Goal: Information Seeking & Learning: Learn about a topic

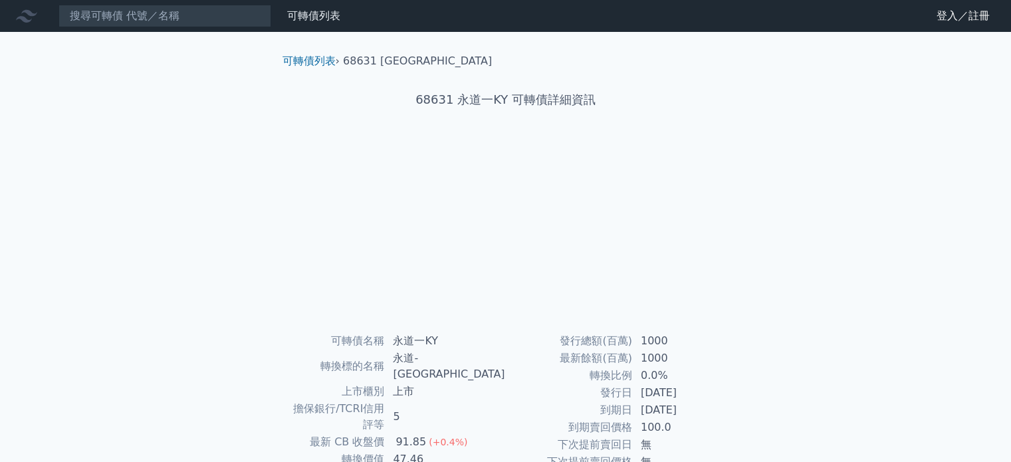
scroll to position [154, 0]
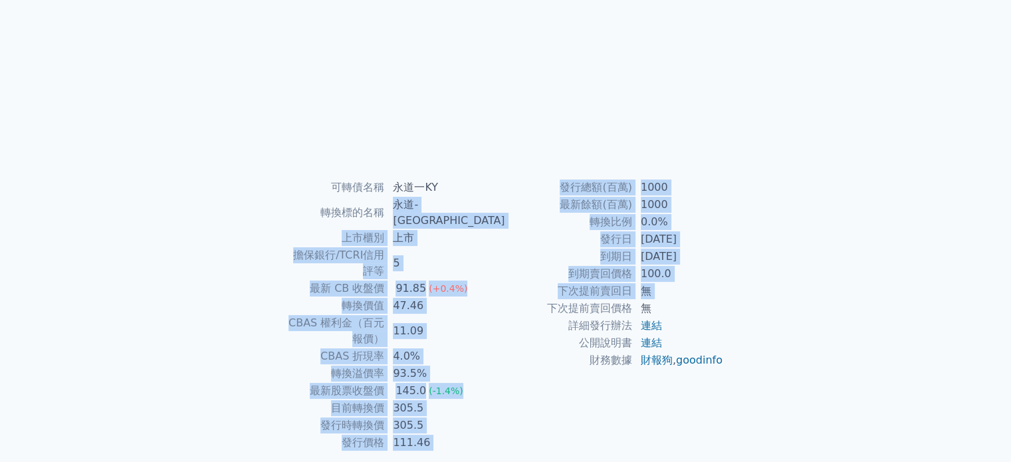
drag, startPoint x: 543, startPoint y: 303, endPoint x: 417, endPoint y: 206, distance: 158.4
click at [417, 206] on div "可轉債名稱 永道一KY 轉換標的名稱 永道-KY 上市櫃別 上市 擔保銀行/TCRI信用評等 5 最新 CB 收盤價 91.85 (+0.4%) 轉換價值 4…" at bounding box center [506, 315] width 468 height 273
click at [417, 206] on td "永道-[GEOGRAPHIC_DATA]" at bounding box center [445, 212] width 120 height 33
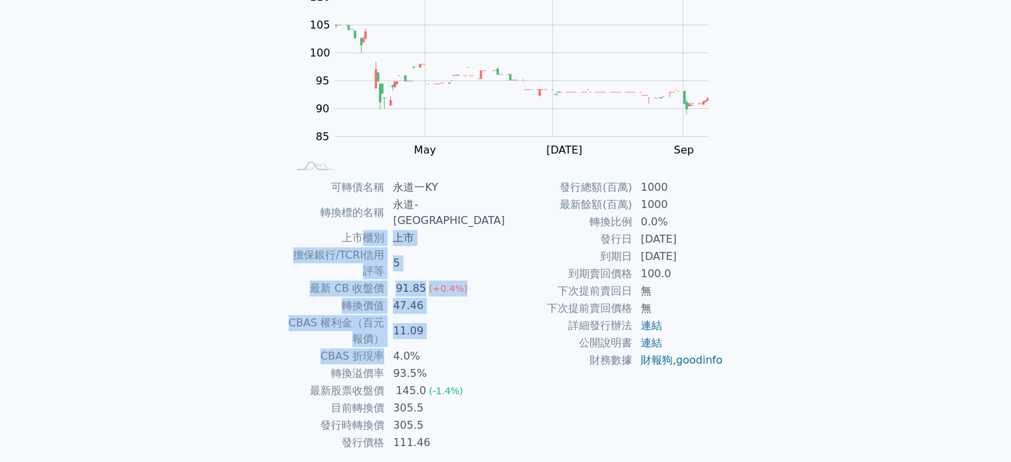
drag, startPoint x: 412, startPoint y: 308, endPoint x: 391, endPoint y: 228, distance: 82.6
click at [391, 228] on tbody "可轉債名稱 永道一KY 轉換標的名稱 永道-KY 上市櫃別 上市 擔保銀行/TCRI信用評等 5 最新 CB 收盤價 91.85 (+0.4%) 轉換價值 4…" at bounding box center [397, 315] width 218 height 273
click at [386, 229] on td "上市櫃別" at bounding box center [337, 237] width 98 height 17
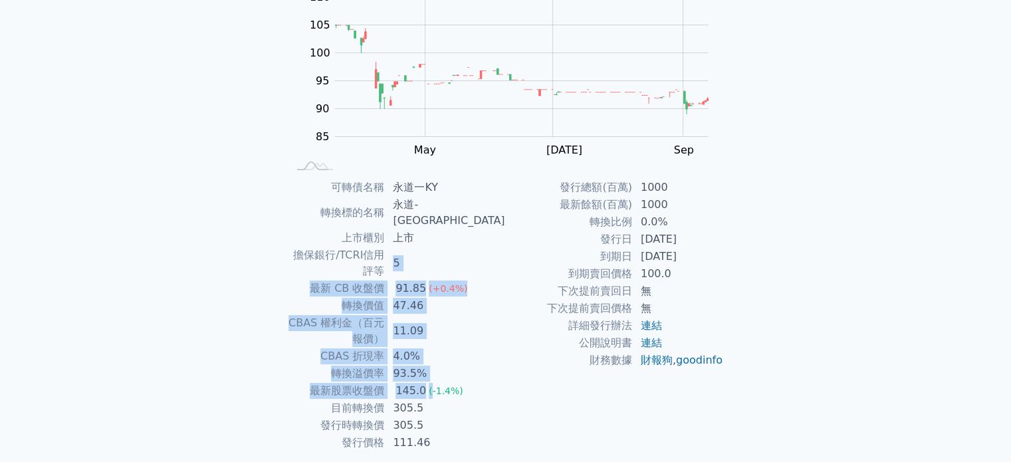
drag, startPoint x: 458, startPoint y: 350, endPoint x: 418, endPoint y: 239, distance: 118.0
click at [418, 239] on tbody "可轉債名稱 永道一KY 轉換標的名稱 永道-KY 上市櫃別 上市 擔保銀行/TCRI信用評等 5 最新 CB 收盤價 91.85 (+0.4%) 轉換價值 4…" at bounding box center [397, 315] width 218 height 273
click at [418, 247] on td "5" at bounding box center [445, 263] width 120 height 33
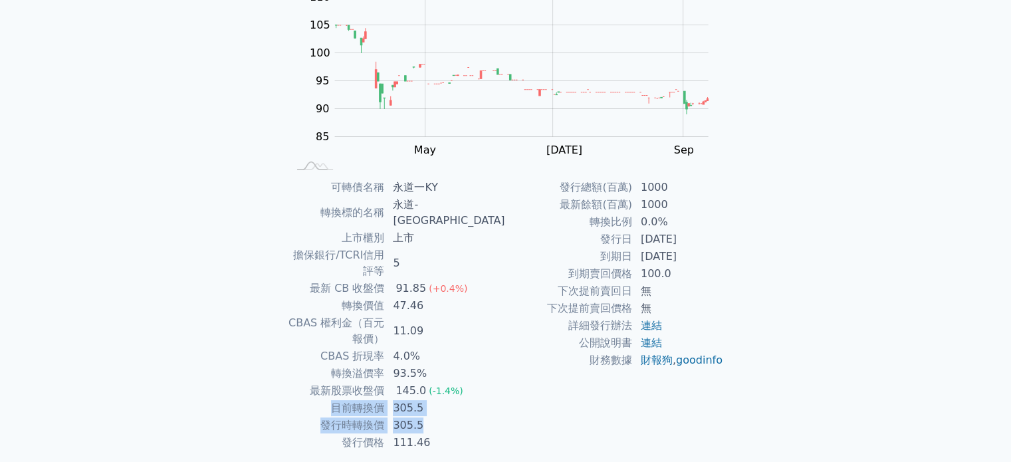
drag, startPoint x: 463, startPoint y: 384, endPoint x: 340, endPoint y: 358, distance: 125.2
click at [340, 358] on tbody "可轉債名稱 永道一KY 轉換標的名稱 永道-KY 上市櫃別 上市 擔保銀行/TCRI信用評等 5 最新 CB 收盤價 91.85 (+0.4%) 轉換價值 4…" at bounding box center [397, 315] width 218 height 273
click at [340, 400] on td "目前轉換價" at bounding box center [337, 408] width 98 height 17
drag, startPoint x: 344, startPoint y: 378, endPoint x: 475, endPoint y: 384, distance: 131.1
click at [475, 417] on tr "發行時轉換價 305.5" at bounding box center [397, 425] width 218 height 17
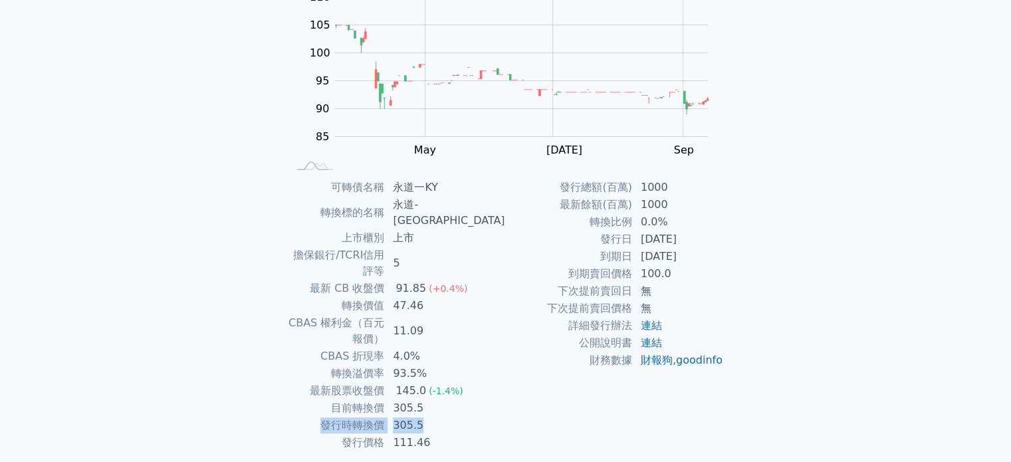
click at [475, 417] on td "305.5" at bounding box center [445, 425] width 120 height 17
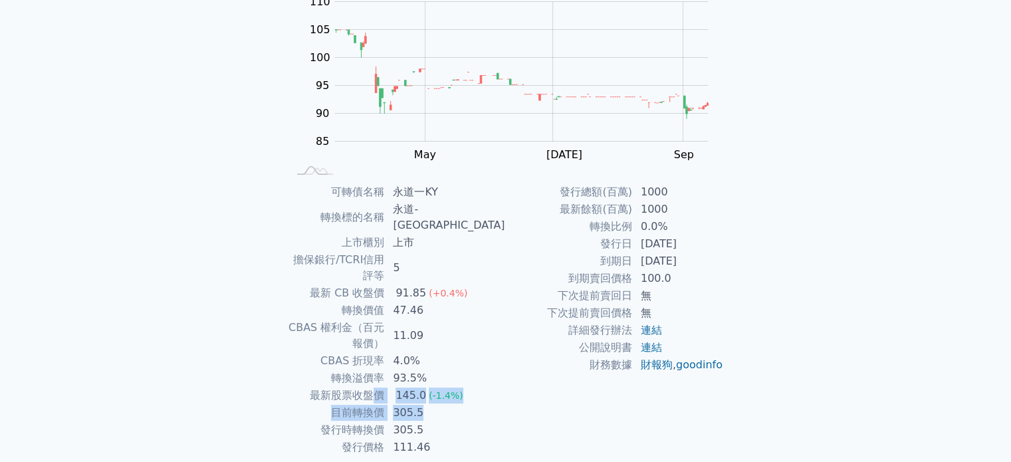
drag, startPoint x: 477, startPoint y: 360, endPoint x: 407, endPoint y: 346, distance: 71.3
click at [407, 346] on tbody "可轉債名稱 永道一KY 轉換標的名稱 永道-KY 上市櫃別 上市 擔保銀行/TCRI信用評等 5 最新 CB 收盤價 91.85 (+0.4%) 轉換價值 4…" at bounding box center [397, 320] width 218 height 273
click at [386, 387] on td "最新股票收盤價" at bounding box center [337, 395] width 98 height 17
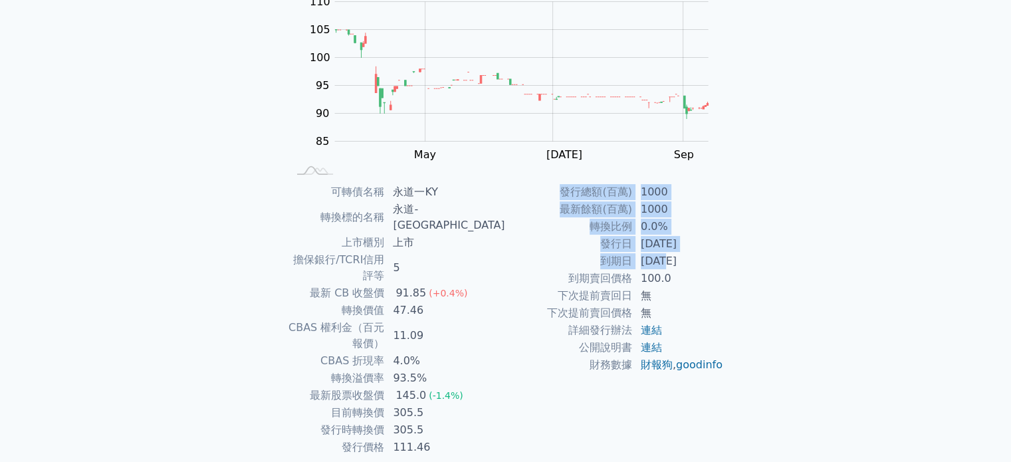
drag, startPoint x: 663, startPoint y: 264, endPoint x: 609, endPoint y: 180, distance: 100.2
click at [609, 180] on div "可轉債列表 › 68631 永道一KY 68631 永道一KY 可轉債詳細資訊 Zoom Out 100 75 80 85 90 95 100 105 110…" at bounding box center [506, 199] width 468 height 632
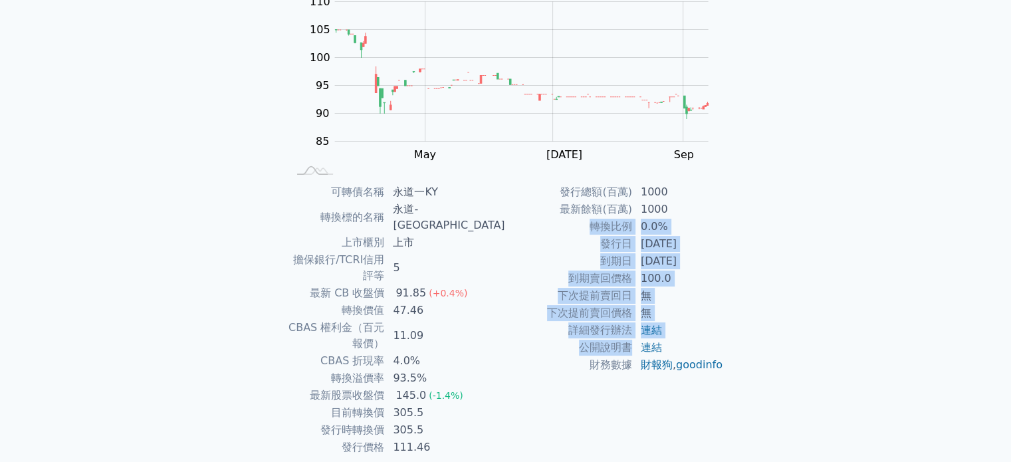
drag, startPoint x: 628, startPoint y: 356, endPoint x: 556, endPoint y: 229, distance: 145.9
click at [556, 229] on tbody "發行總額(百萬) 1000 最新餘額(百萬) 1000 轉換比例 0.0% 發行日 2024-10-15 到期日 2027-10-15 到期賣回價格 100.…" at bounding box center [615, 279] width 218 height 190
click at [556, 229] on td "轉換比例" at bounding box center [569, 226] width 127 height 17
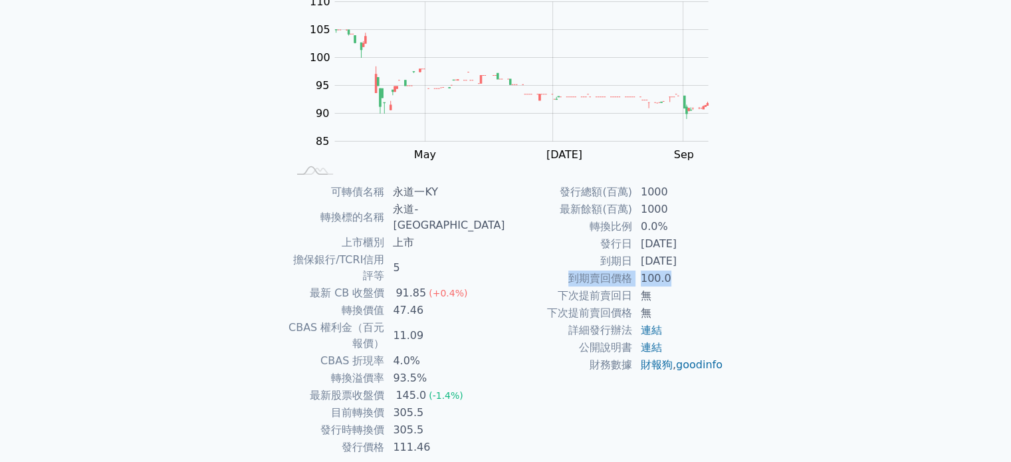
drag, startPoint x: 562, startPoint y: 276, endPoint x: 677, endPoint y: 277, distance: 114.4
click at [677, 277] on tr "到期賣回價格 100.0" at bounding box center [615, 278] width 218 height 17
click at [677, 277] on td "100.0" at bounding box center [678, 278] width 91 height 17
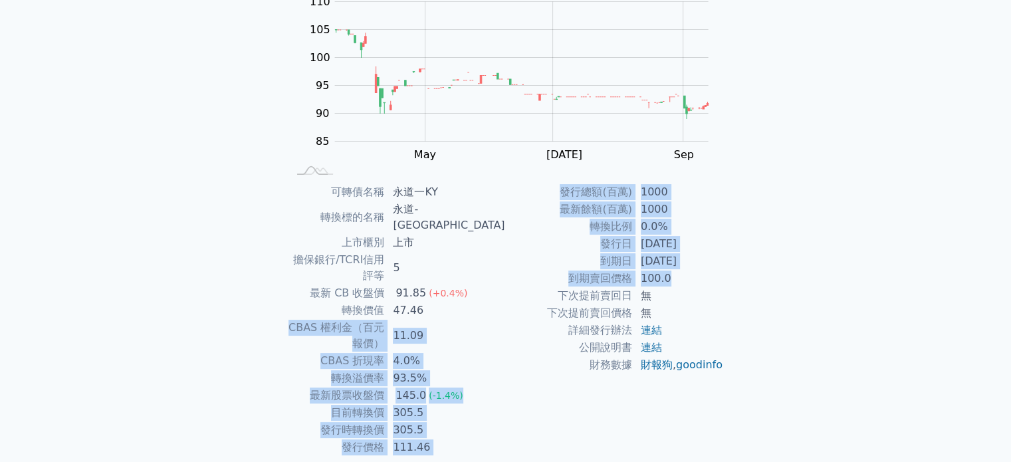
drag, startPoint x: 677, startPoint y: 277, endPoint x: 476, endPoint y: 271, distance: 200.9
click at [476, 271] on div "可轉債名稱 永道一KY 轉換標的名稱 永道-KY 上市櫃別 上市 擔保銀行/TCRI信用評等 5 最新 CB 收盤價 91.85 (+0.4%) 轉換價值 4…" at bounding box center [506, 320] width 468 height 273
click at [476, 302] on td "47.46" at bounding box center [445, 310] width 120 height 17
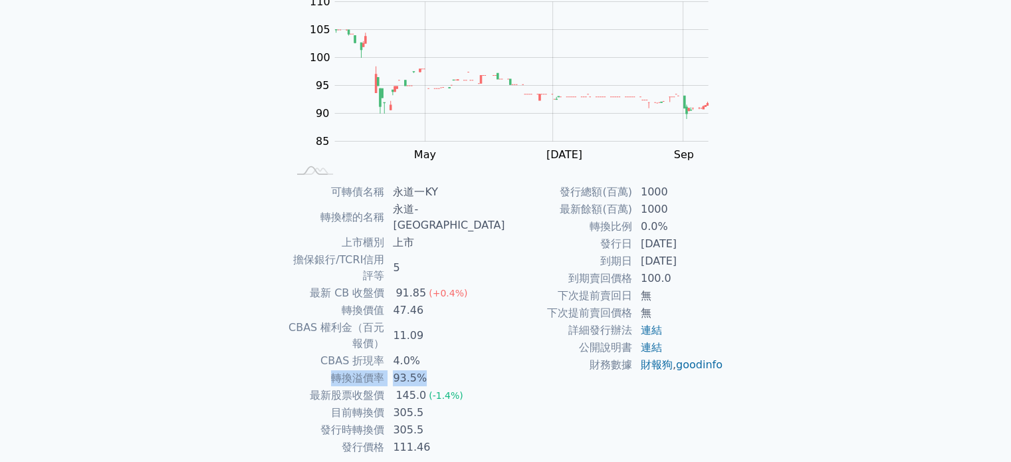
drag, startPoint x: 487, startPoint y: 329, endPoint x: 347, endPoint y: 338, distance: 139.9
click at [347, 370] on tr "轉換溢價率 93.5%" at bounding box center [397, 378] width 218 height 17
click at [347, 370] on td "轉換溢價率" at bounding box center [337, 378] width 98 height 17
drag, startPoint x: 347, startPoint y: 338, endPoint x: 500, endPoint y: 324, distance: 153.5
click at [500, 370] on tr "轉換溢價率 93.5%" at bounding box center [397, 378] width 218 height 17
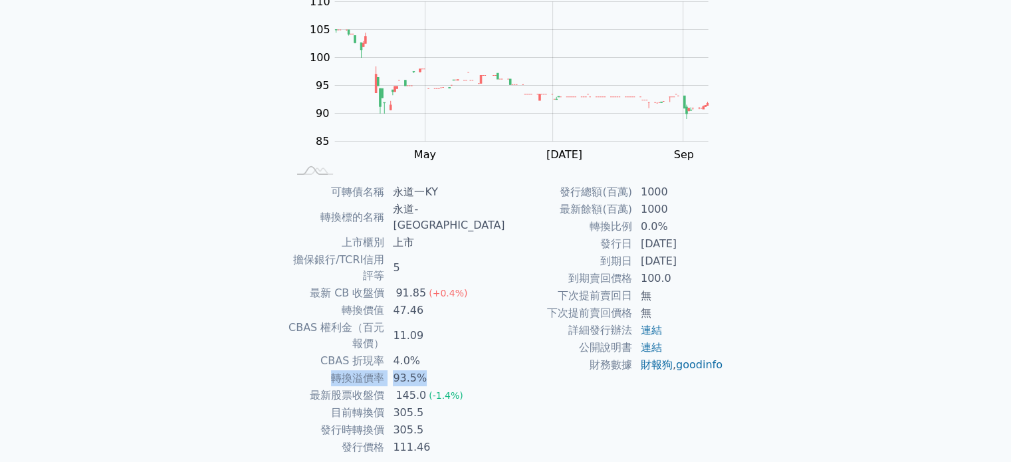
click at [500, 370] on td "93.5%" at bounding box center [445, 378] width 120 height 17
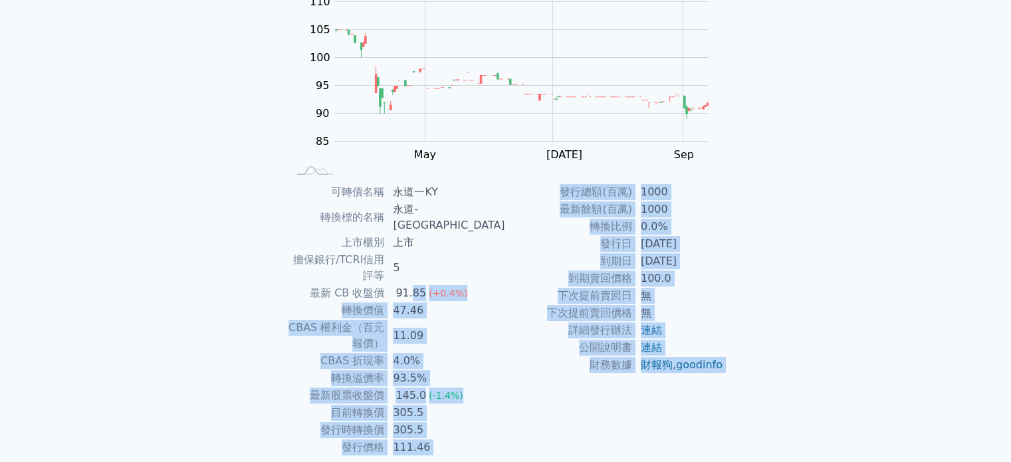
drag, startPoint x: 503, startPoint y: 433, endPoint x: 443, endPoint y: 257, distance: 186.1
click at [443, 257] on div "可轉債列表 › 68631 永道一KY 68631 永道一KY 可轉債詳細資訊 Zoom Out 100 75 80 85 90 95 100 105 110…" at bounding box center [506, 199] width 468 height 632
click at [429, 285] on div "91.85" at bounding box center [411, 293] width 36 height 16
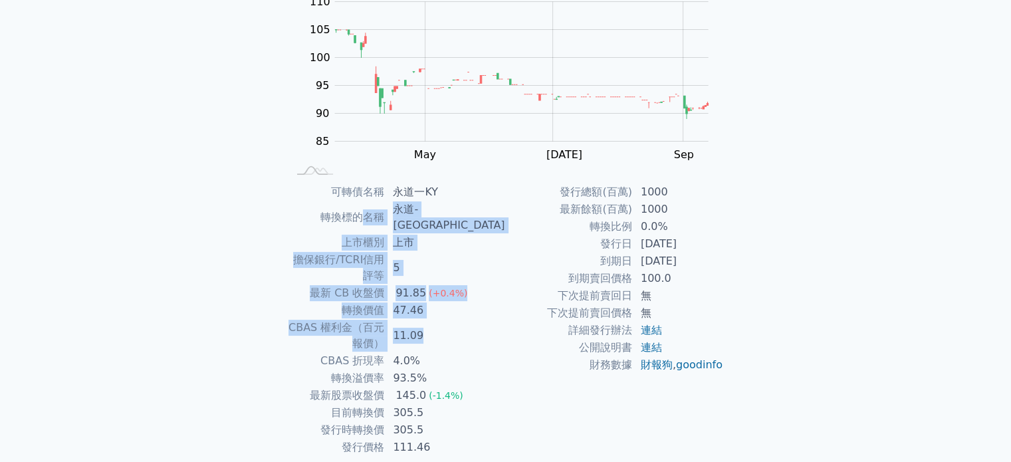
drag, startPoint x: 483, startPoint y: 297, endPoint x: 395, endPoint y: 214, distance: 120.9
click at [395, 214] on tbody "可轉債名稱 永道一KY 轉換標的名稱 永道-KY 上市櫃別 上市 擔保銀行/TCRI信用評等 5 最新 CB 收盤價 91.85 (+0.4%) 轉換價值 4…" at bounding box center [397, 320] width 218 height 273
click at [386, 214] on td "轉換標的名稱" at bounding box center [337, 217] width 98 height 33
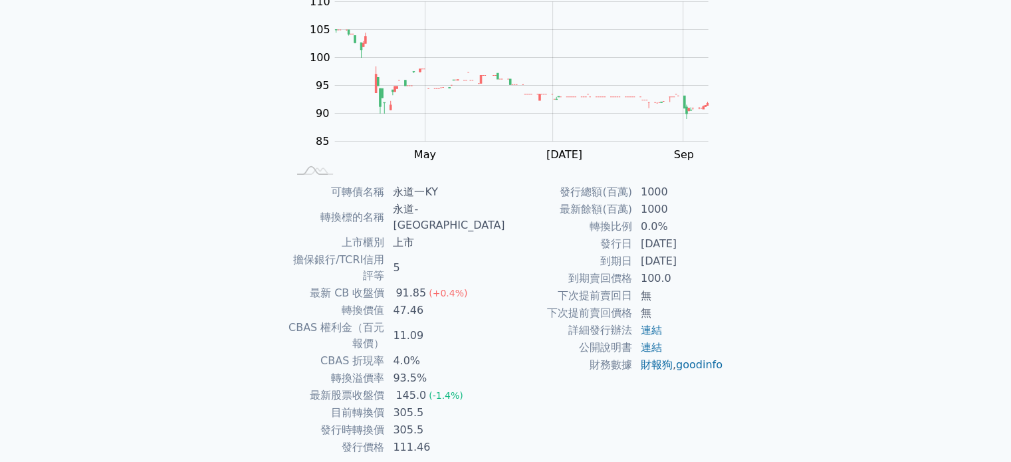
click at [426, 302] on td "47.46" at bounding box center [445, 310] width 120 height 17
drag, startPoint x: 426, startPoint y: 273, endPoint x: 451, endPoint y: 268, distance: 26.3
click at [451, 268] on tbody "可轉債名稱 永道一KY 轉換標的名稱 永道-KY 上市櫃別 上市 擔保銀行/TCRI信用評等 5 最新 CB 收盤價 91.85 (+0.4%) 轉換價值 4…" at bounding box center [397, 320] width 218 height 273
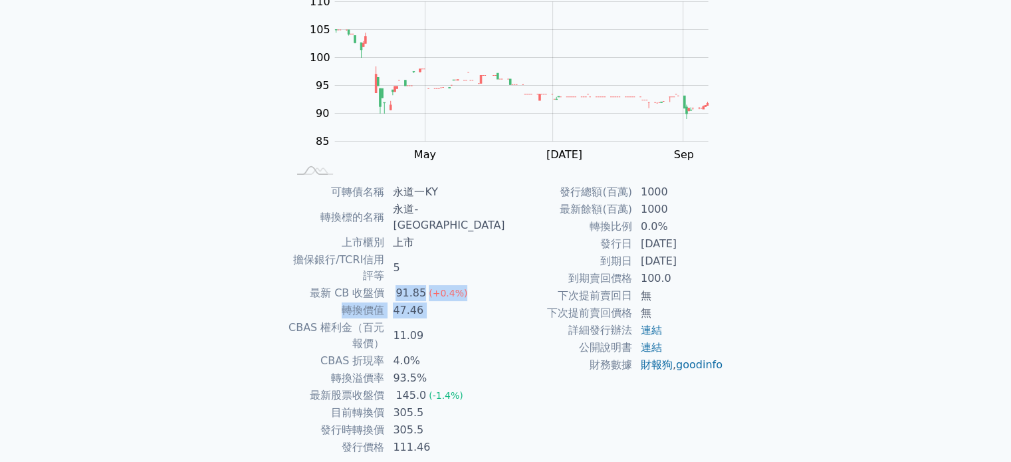
click at [429, 285] on div "91.85" at bounding box center [411, 293] width 36 height 16
drag, startPoint x: 451, startPoint y: 268, endPoint x: 447, endPoint y: 282, distance: 14.7
click at [447, 282] on tbody "可轉債名稱 永道一KY 轉換標的名稱 永道-KY 上市櫃別 上市 擔保銀行/TCRI信用評等 5 最新 CB 收盤價 91.85 (+0.4%) 轉換價值 4…" at bounding box center [397, 320] width 218 height 273
click at [447, 302] on td "47.46" at bounding box center [445, 310] width 120 height 17
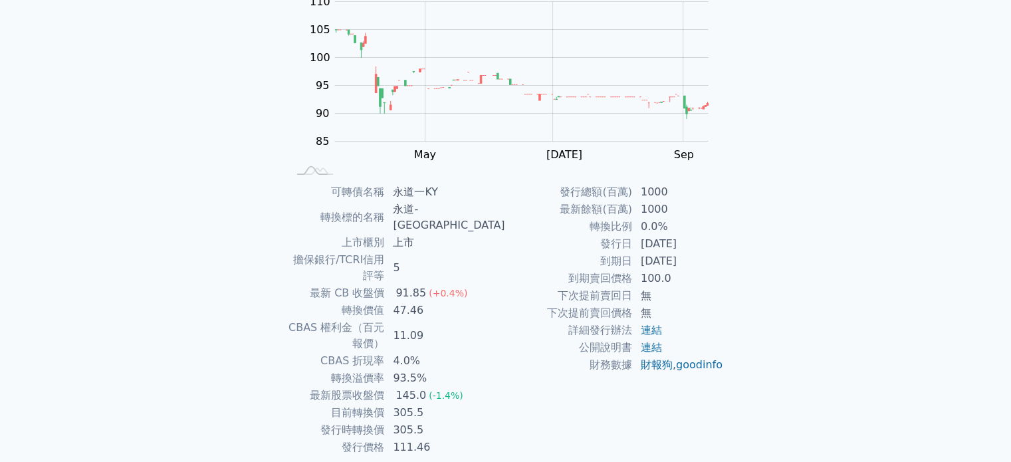
click at [447, 302] on td "47.46" at bounding box center [445, 310] width 120 height 17
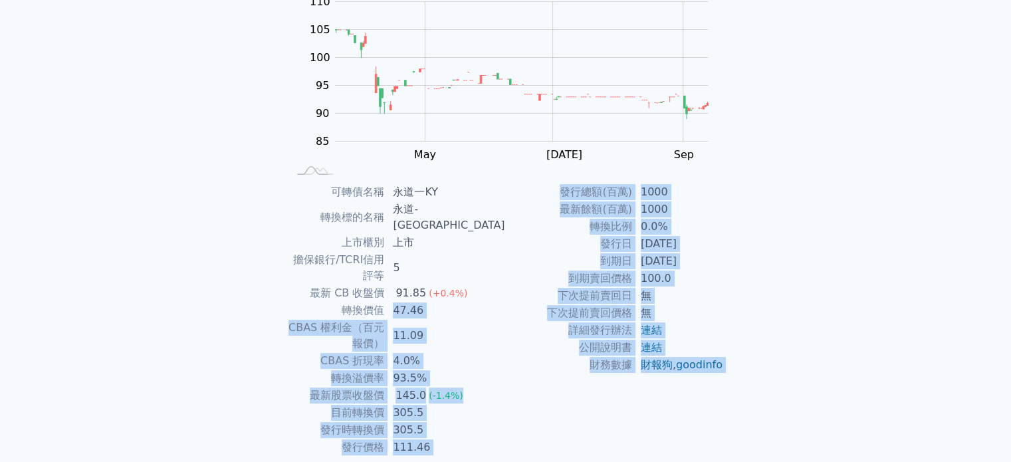
scroll to position [154, 0]
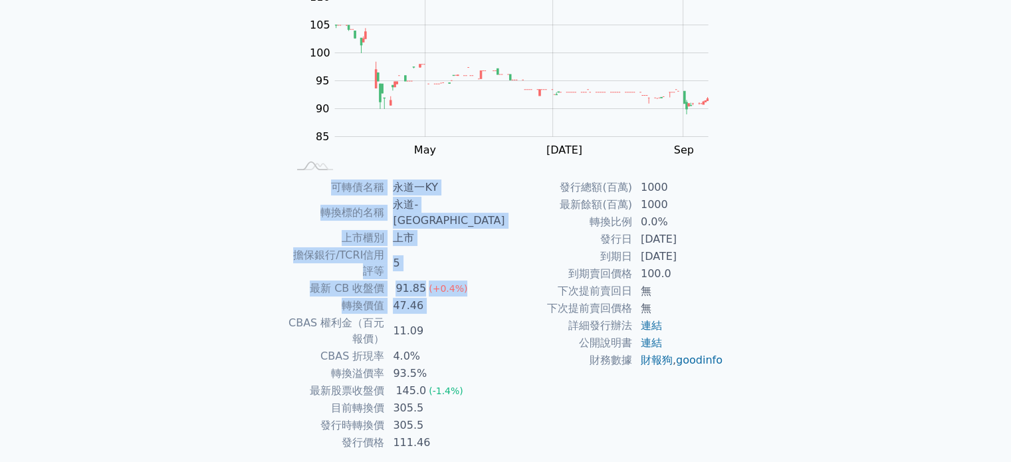
drag, startPoint x: 447, startPoint y: 282, endPoint x: 488, endPoint y: 140, distance: 147.5
click at [488, 140] on div "可轉債列表 › 68631 永道一KY 68631 永道一KY 可轉債詳細資訊 Zoom Out 100 75 80 85 90 95 100 105 110…" at bounding box center [506, 194] width 468 height 632
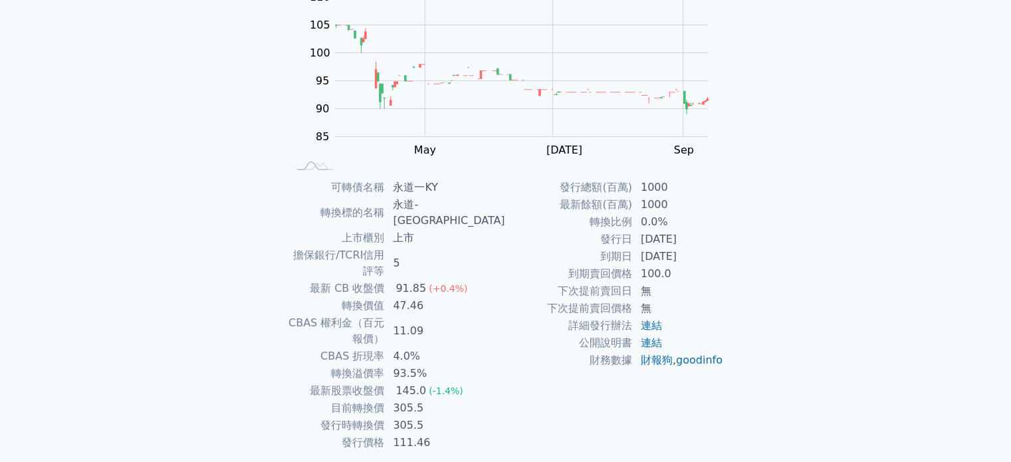
click at [488, 140] on rect at bounding box center [506, 80] width 426 height 186
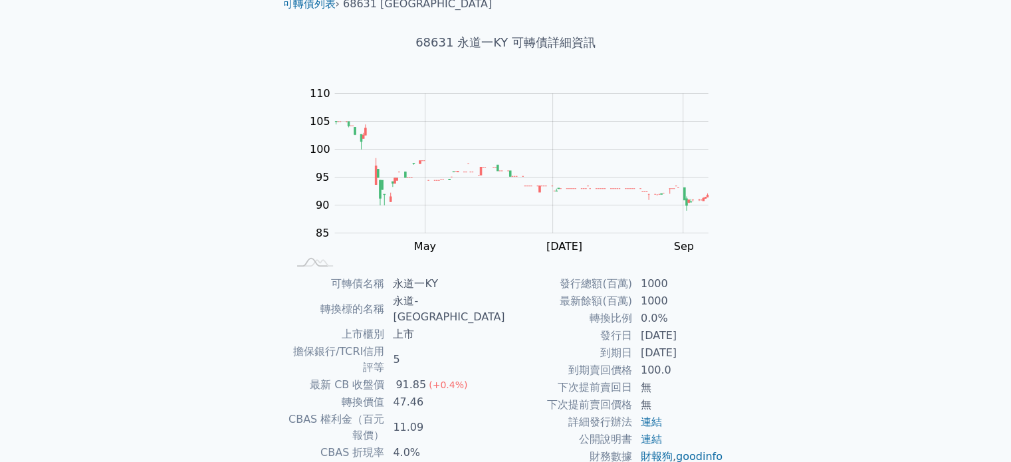
scroll to position [31, 0]
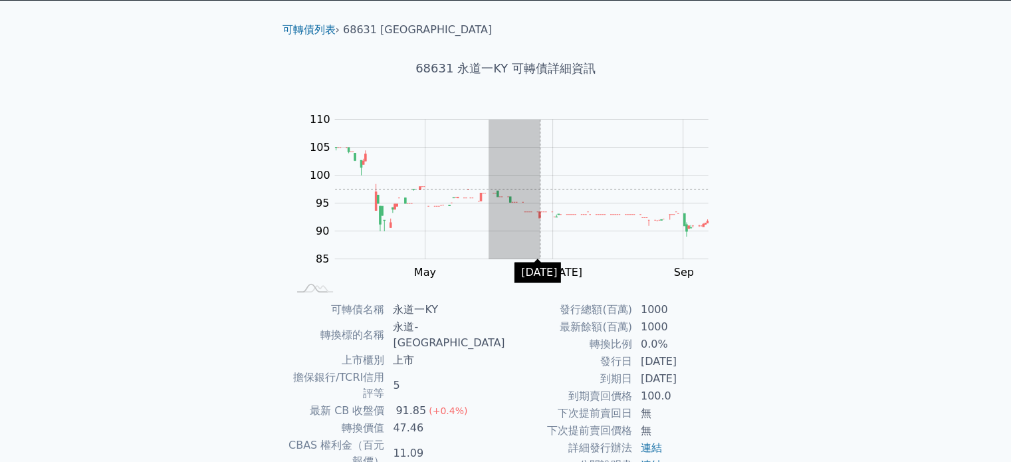
click at [546, 182] on rect "Chart" at bounding box center [522, 190] width 374 height 140
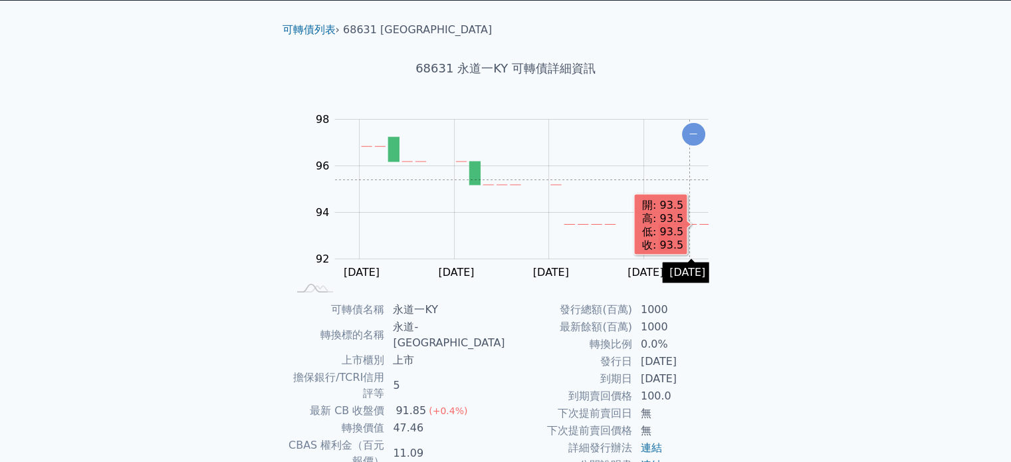
click at [485, 223] on rect "Chart" at bounding box center [522, 190] width 374 height 140
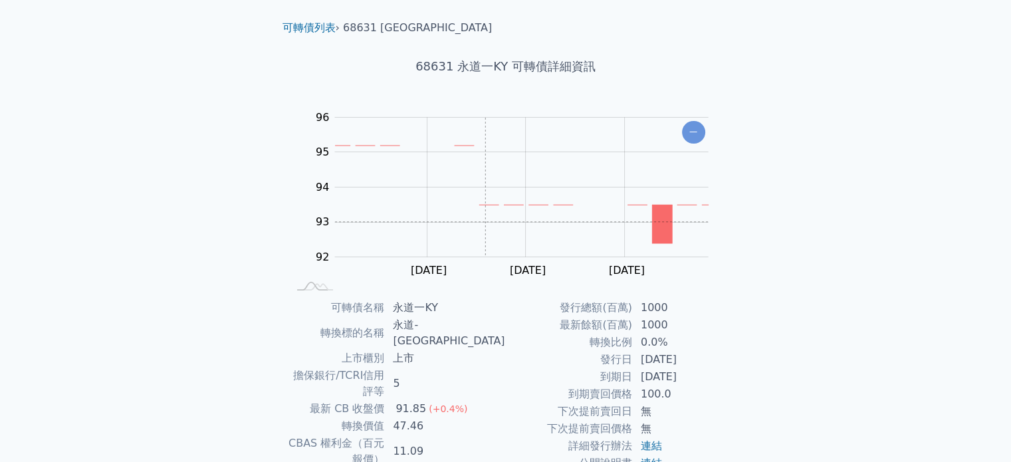
scroll to position [34, 0]
drag, startPoint x: 707, startPoint y: 358, endPoint x: 646, endPoint y: 345, distance: 61.9
click at [646, 345] on tbody "發行總額(百萬) 1000 最新餘額(百萬) 1000 轉換比例 0.0% 發行日 2024-10-15 到期日 2027-10-15 到期賣回價格 100.…" at bounding box center [615, 394] width 218 height 190
click at [646, 345] on td "0.0%" at bounding box center [678, 341] width 91 height 17
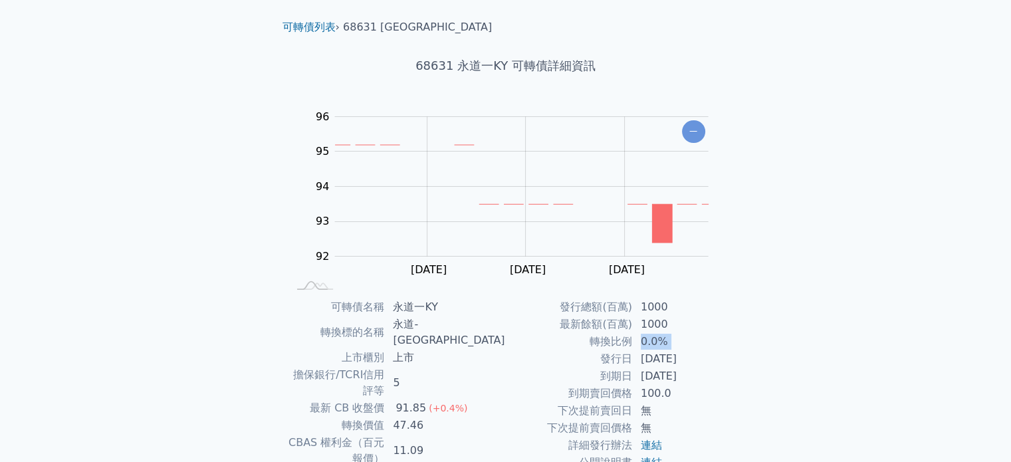
click at [646, 345] on td "0.0%" at bounding box center [678, 341] width 91 height 17
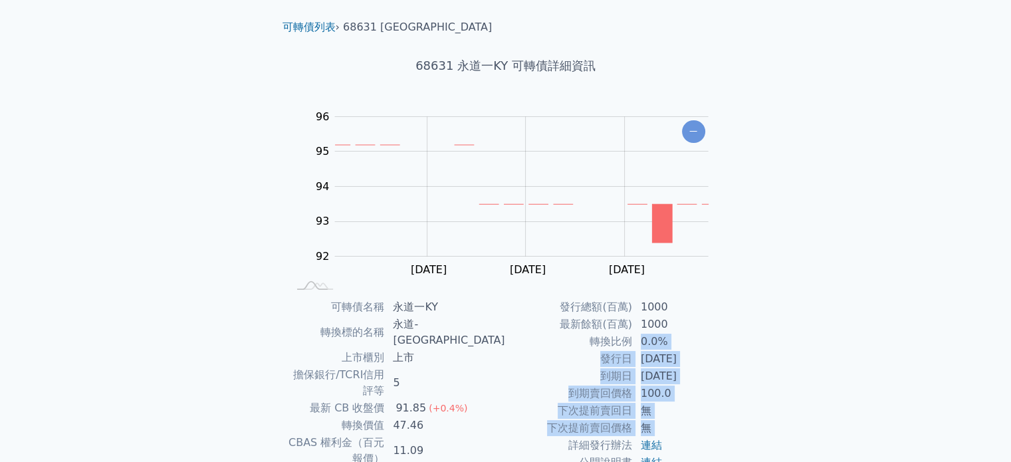
drag, startPoint x: 646, startPoint y: 345, endPoint x: 653, endPoint y: 420, distance: 75.4
click at [653, 420] on tbody "發行總額(百萬) 1000 最新餘額(百萬) 1000 轉換比例 0.0% 發行日 2024-10-15 到期日 2027-10-15 到期賣回價格 100.…" at bounding box center [615, 394] width 218 height 190
click at [653, 420] on td "無" at bounding box center [678, 428] width 91 height 17
drag, startPoint x: 653, startPoint y: 420, endPoint x: 574, endPoint y: 320, distance: 126.9
click at [574, 320] on tbody "發行總額(百萬) 1000 最新餘額(百萬) 1000 轉換比例 0.0% 發行日 2024-10-15 到期日 2027-10-15 到期賣回價格 100.…" at bounding box center [615, 394] width 218 height 190
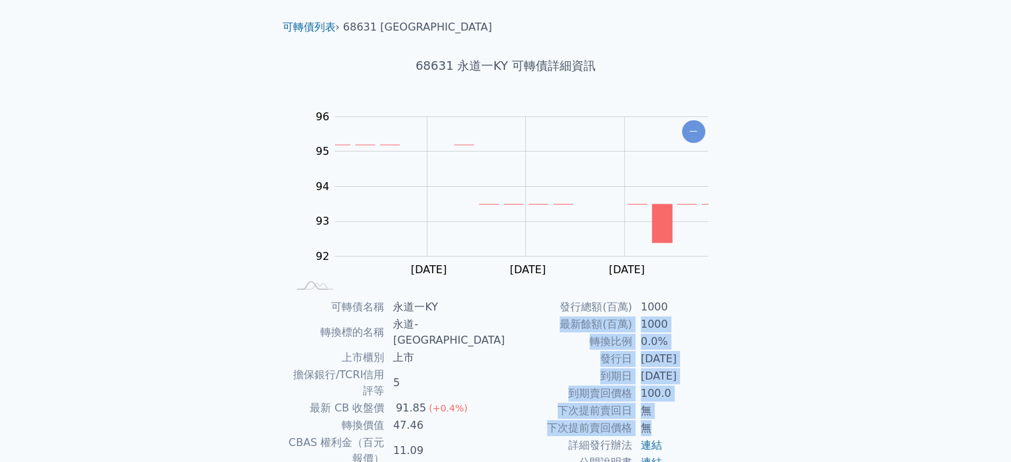
click at [574, 320] on td "最新餘額(百萬)" at bounding box center [569, 324] width 127 height 17
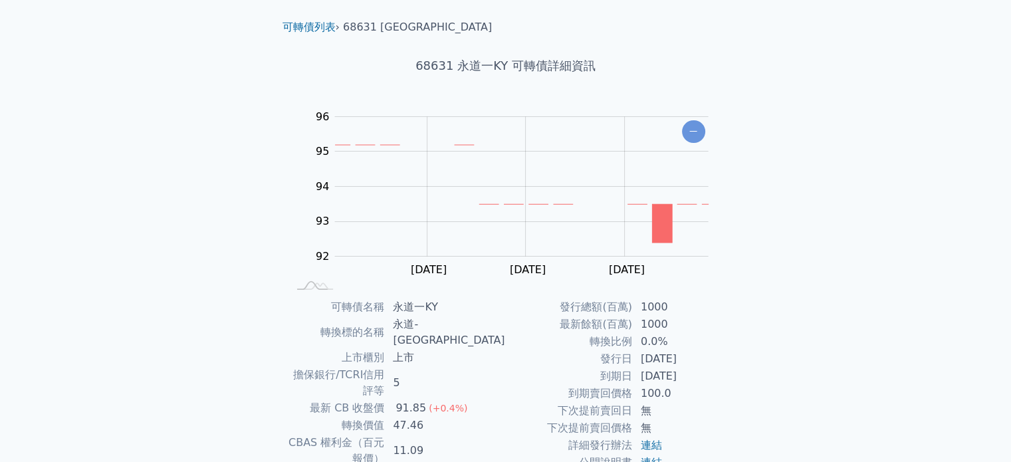
click at [311, 19] on li "可轉債列表 ›" at bounding box center [311, 27] width 57 height 16
click at [311, 21] on link "可轉債列表" at bounding box center [309, 27] width 53 height 13
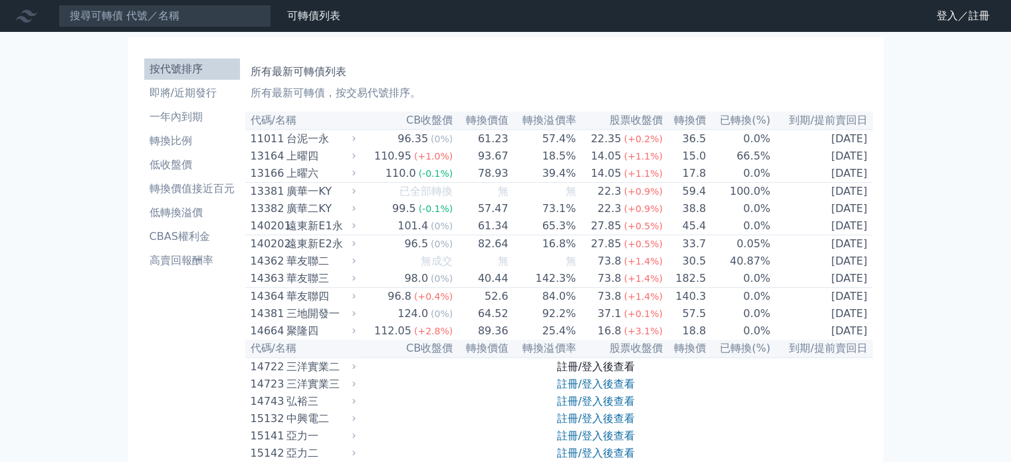
click at [578, 373] on link "註冊/登入後查看" at bounding box center [596, 366] width 78 height 13
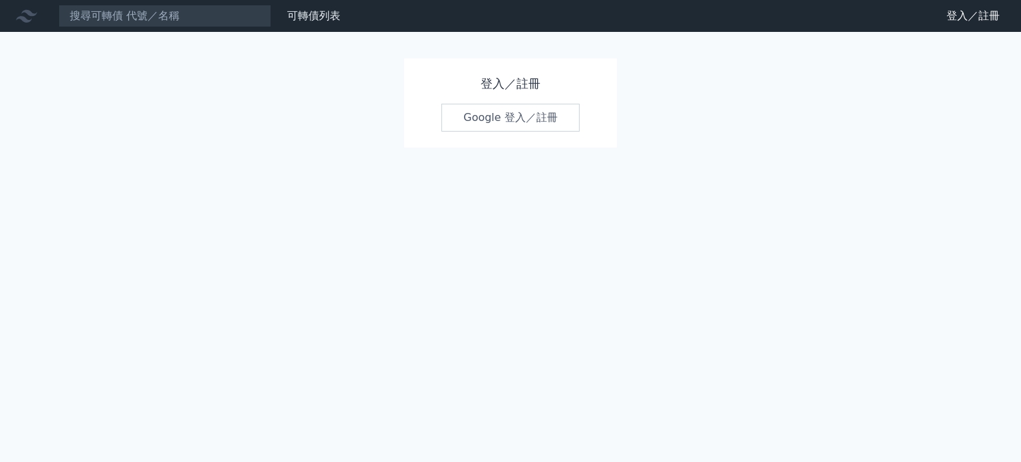
click at [495, 124] on link "Google 登入／註冊" at bounding box center [510, 118] width 138 height 28
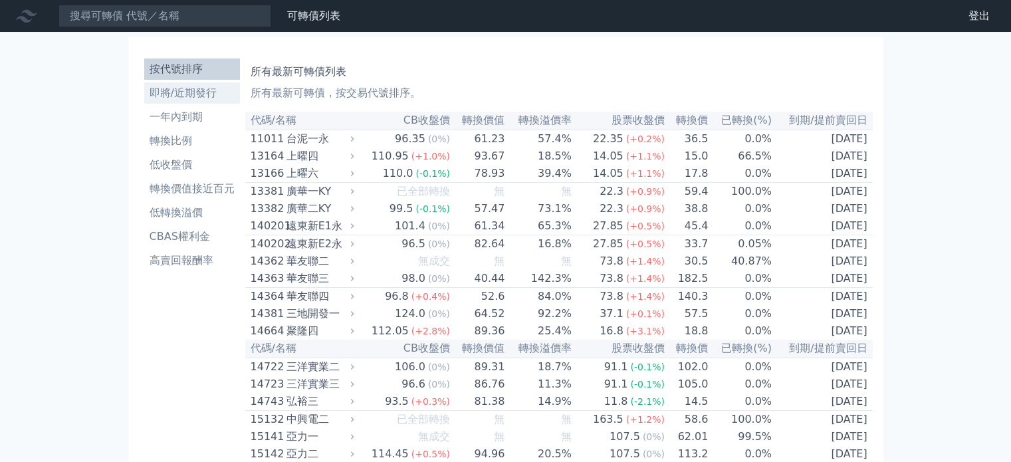
click at [181, 100] on li "即將/近期發行" at bounding box center [192, 93] width 96 height 16
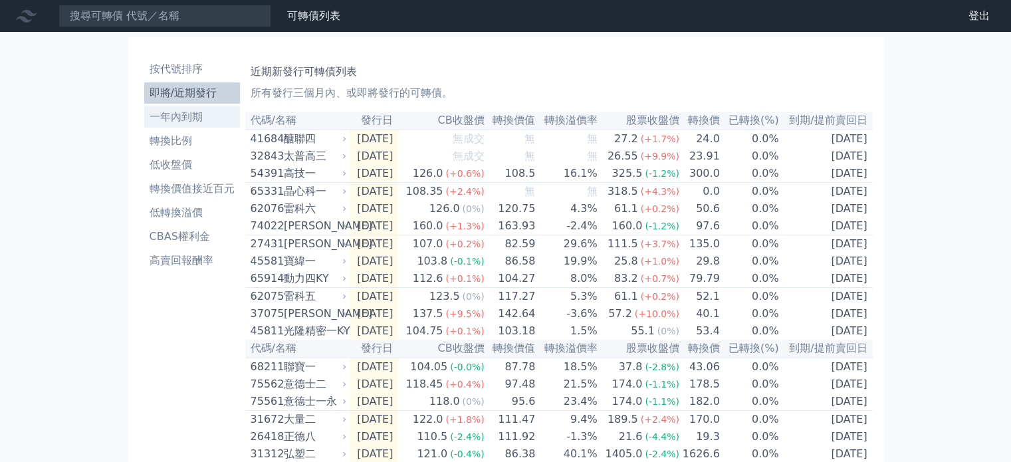
click at [181, 117] on li "一年內到期" at bounding box center [192, 117] width 96 height 16
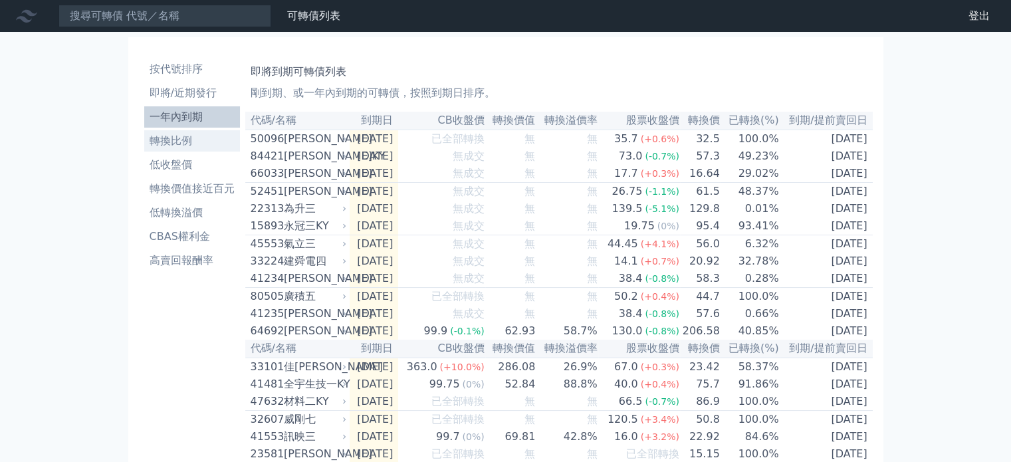
click at [176, 136] on li "轉換比例" at bounding box center [192, 141] width 96 height 16
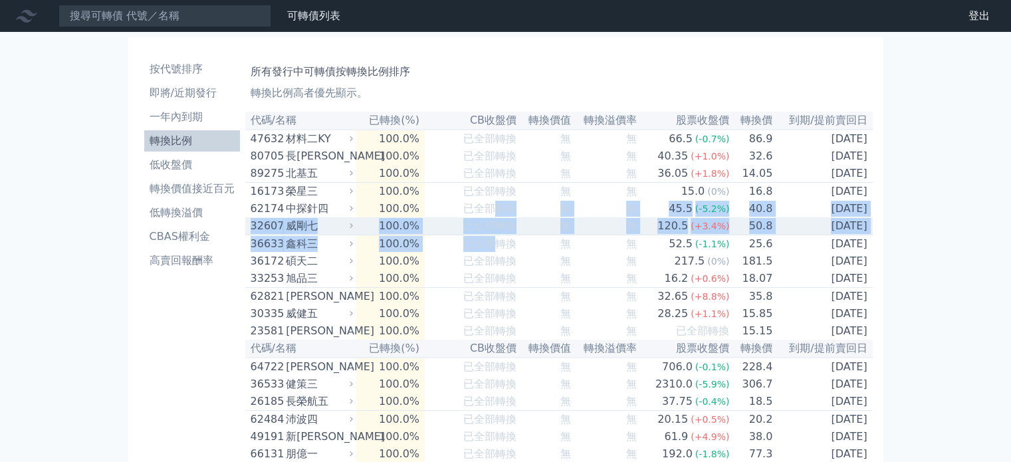
drag, startPoint x: 497, startPoint y: 209, endPoint x: 488, endPoint y: 241, distance: 33.1
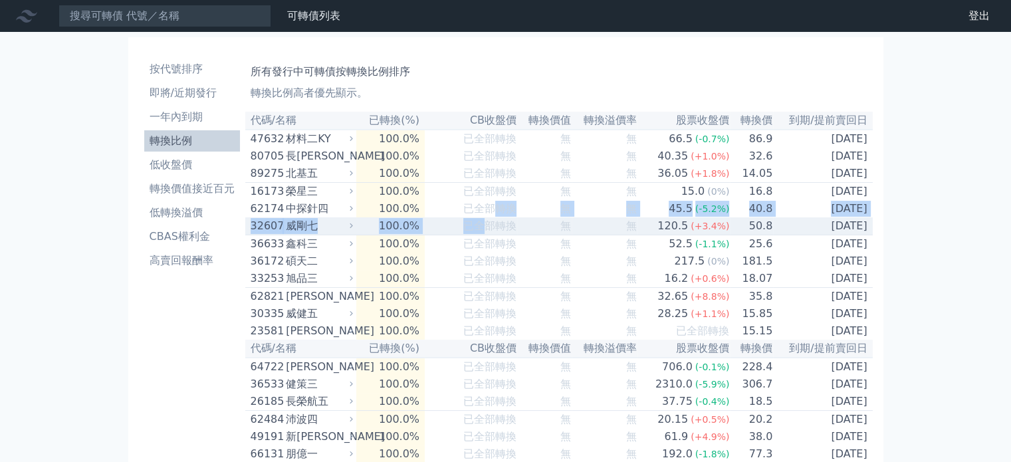
click at [488, 234] on div "已全部轉換" at bounding box center [489, 226] width 53 height 16
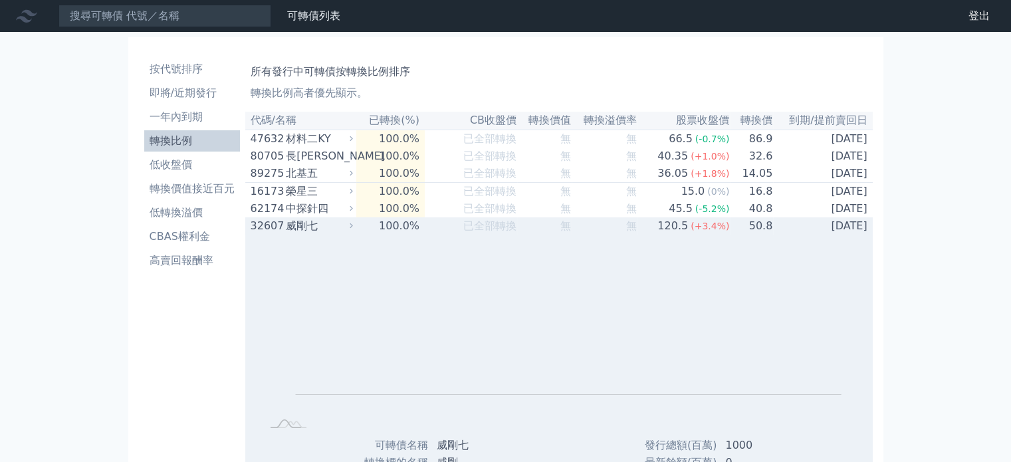
click at [485, 232] on span "已全部轉換" at bounding box center [489, 225] width 53 height 13
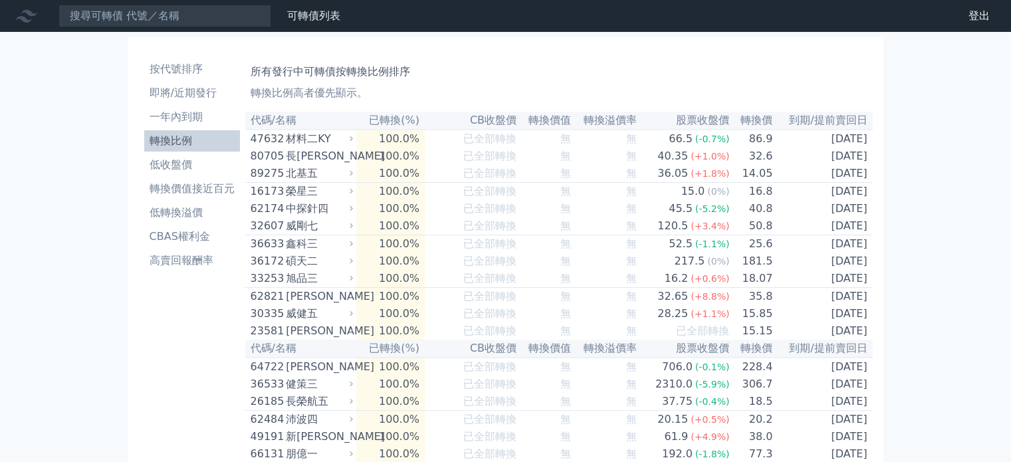
click at [199, 225] on ul "按代號排序 即將/近期發行 一年內到期 轉換比例 低收盤價 轉換價值接近百元 低轉換溢價 CBAS權利金 高賣回報酬率" at bounding box center [192, 165] width 96 height 213
click at [173, 79] on link "按代號排序" at bounding box center [192, 69] width 96 height 21
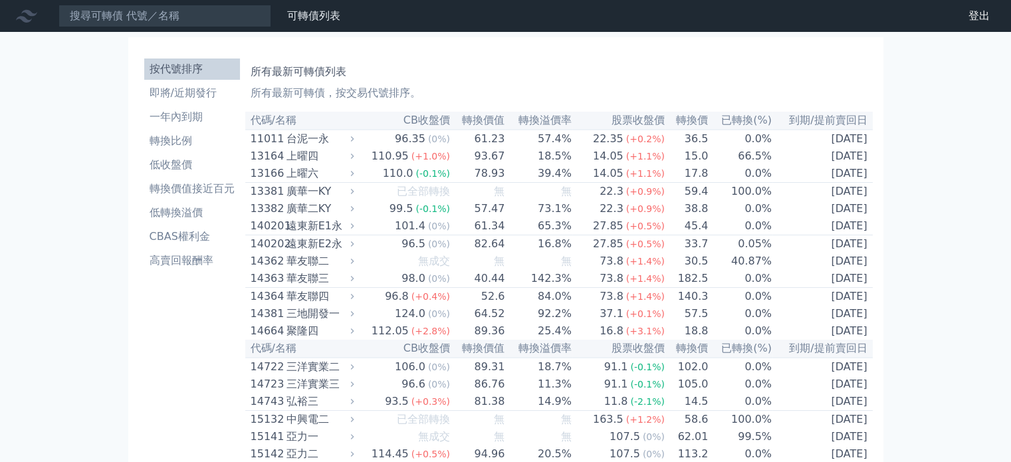
click at [179, 94] on li "即將/近期發行" at bounding box center [192, 93] width 96 height 16
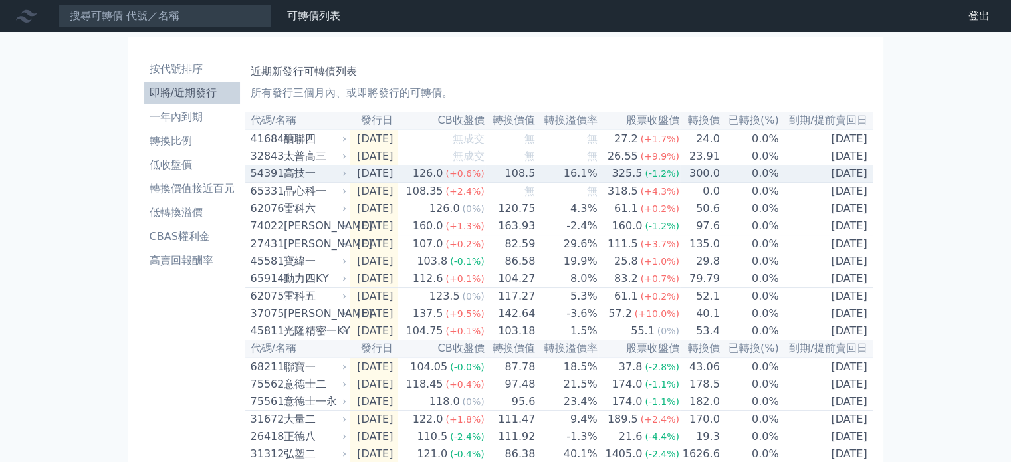
click at [369, 183] on td "[DATE]" at bounding box center [374, 174] width 49 height 18
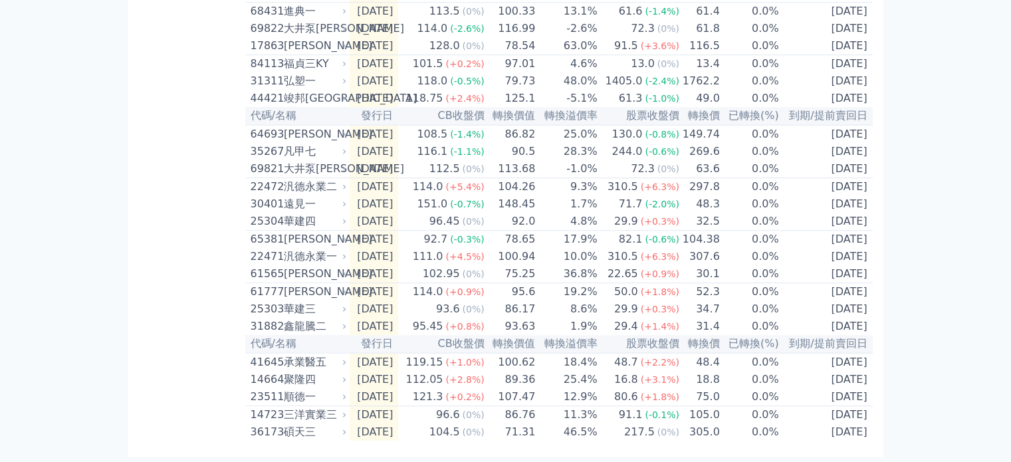
scroll to position [950, 0]
click at [293, 249] on div "汎德永業一" at bounding box center [314, 257] width 61 height 16
